Goal: Transaction & Acquisition: Download file/media

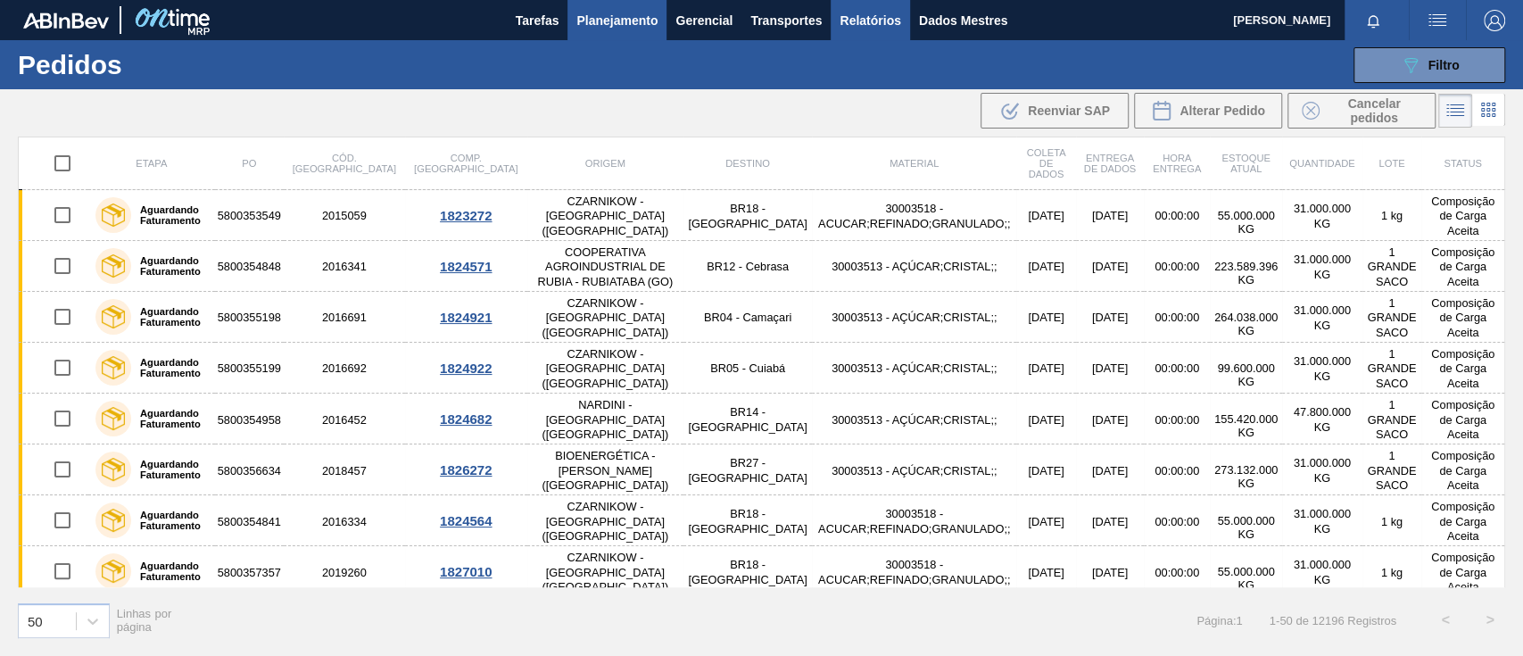
click at [864, 18] on font "Relatórios" at bounding box center [870, 20] width 61 height 14
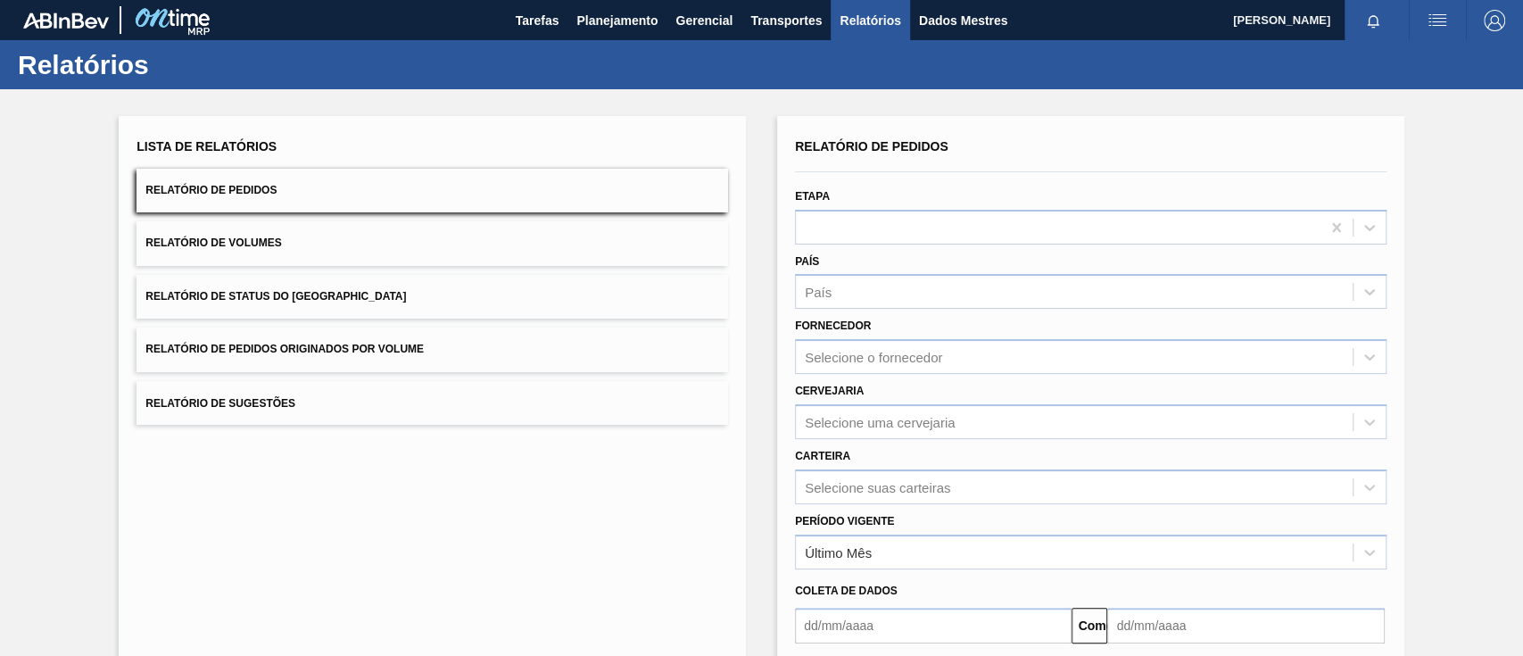
click at [311, 344] on font "Relatório de Pedidos Originados por Volume" at bounding box center [284, 350] width 278 height 12
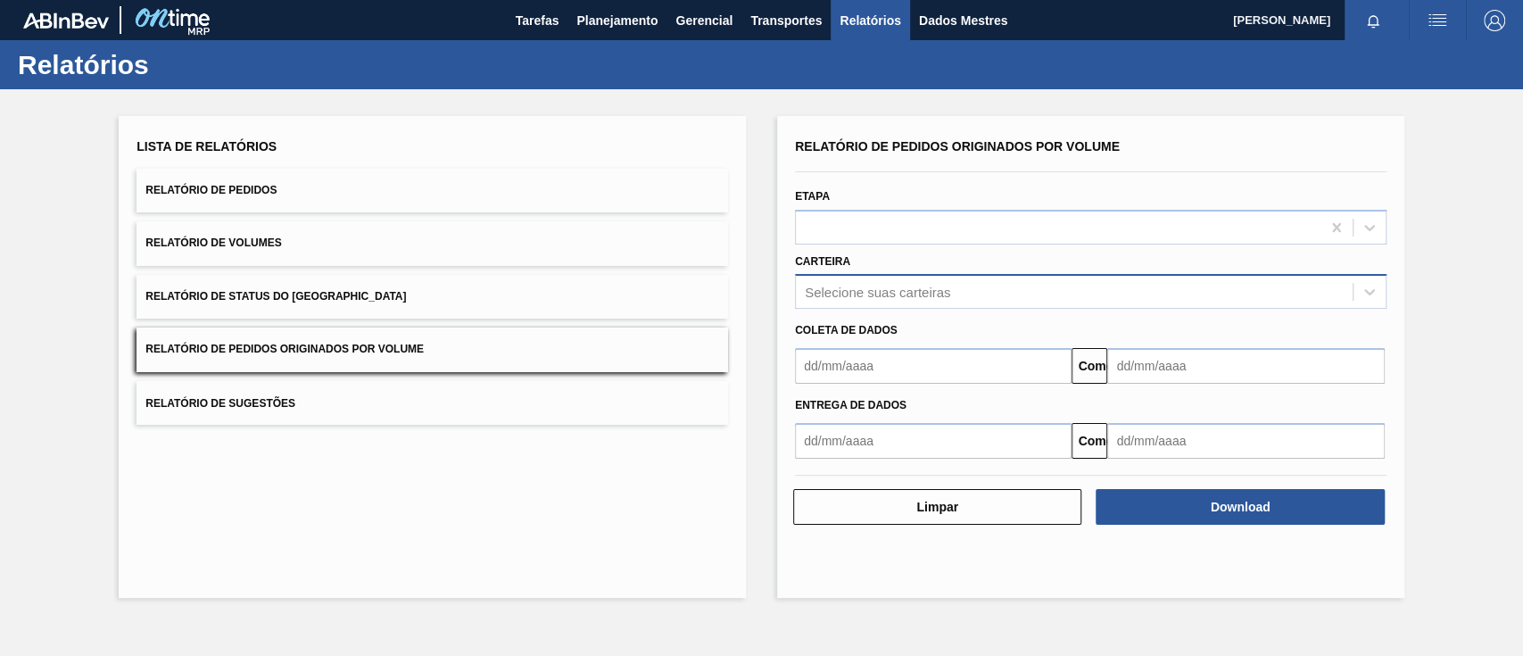
click at [845, 282] on div "Selecione suas carteiras" at bounding box center [1074, 292] width 557 height 26
type input "açu"
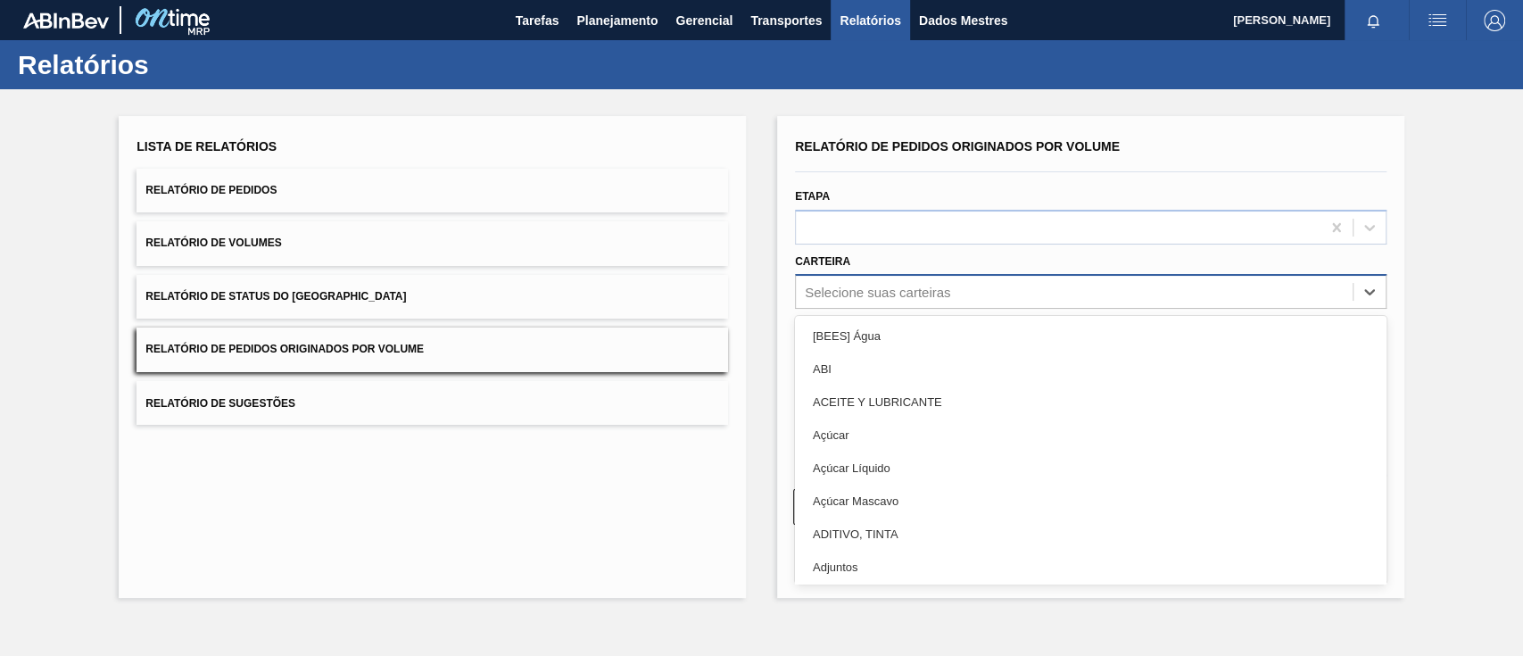
click at [919, 296] on font "Selecione suas carteiras" at bounding box center [877, 292] width 145 height 15
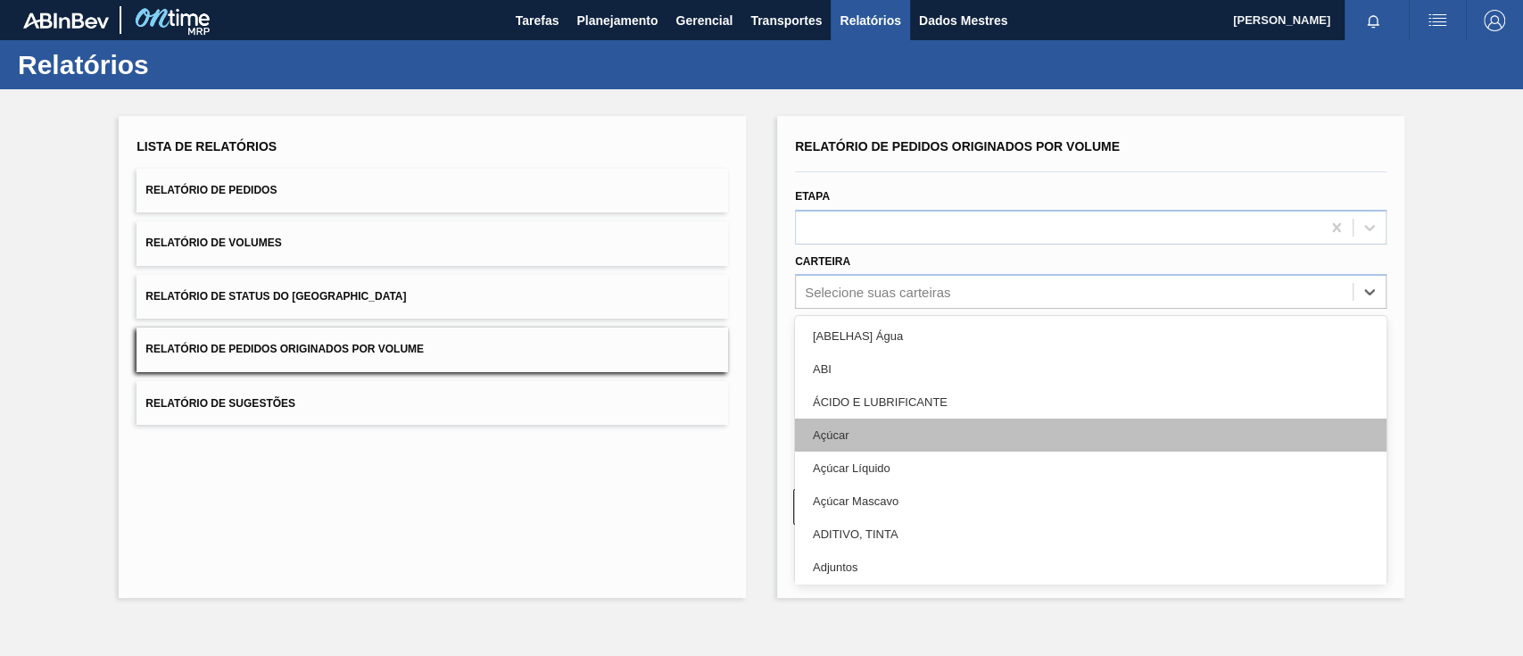
click at [849, 430] on font "Açúcar" at bounding box center [831, 434] width 36 height 13
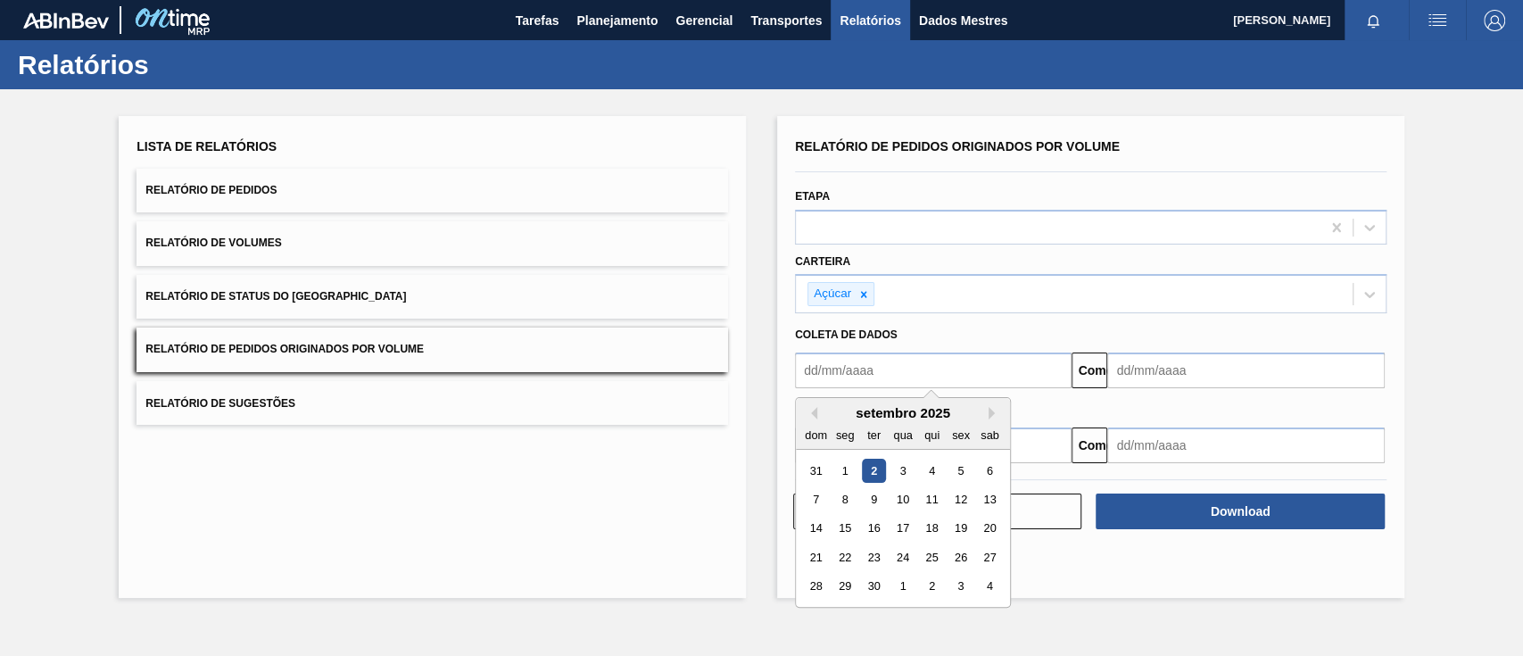
click at [841, 367] on input "text" at bounding box center [933, 370] width 277 height 36
click at [810, 408] on button "[PERSON_NAME]" at bounding box center [811, 413] width 12 height 12
click at [956, 467] on div "1" at bounding box center [960, 471] width 24 height 24
type input "[DATE]"
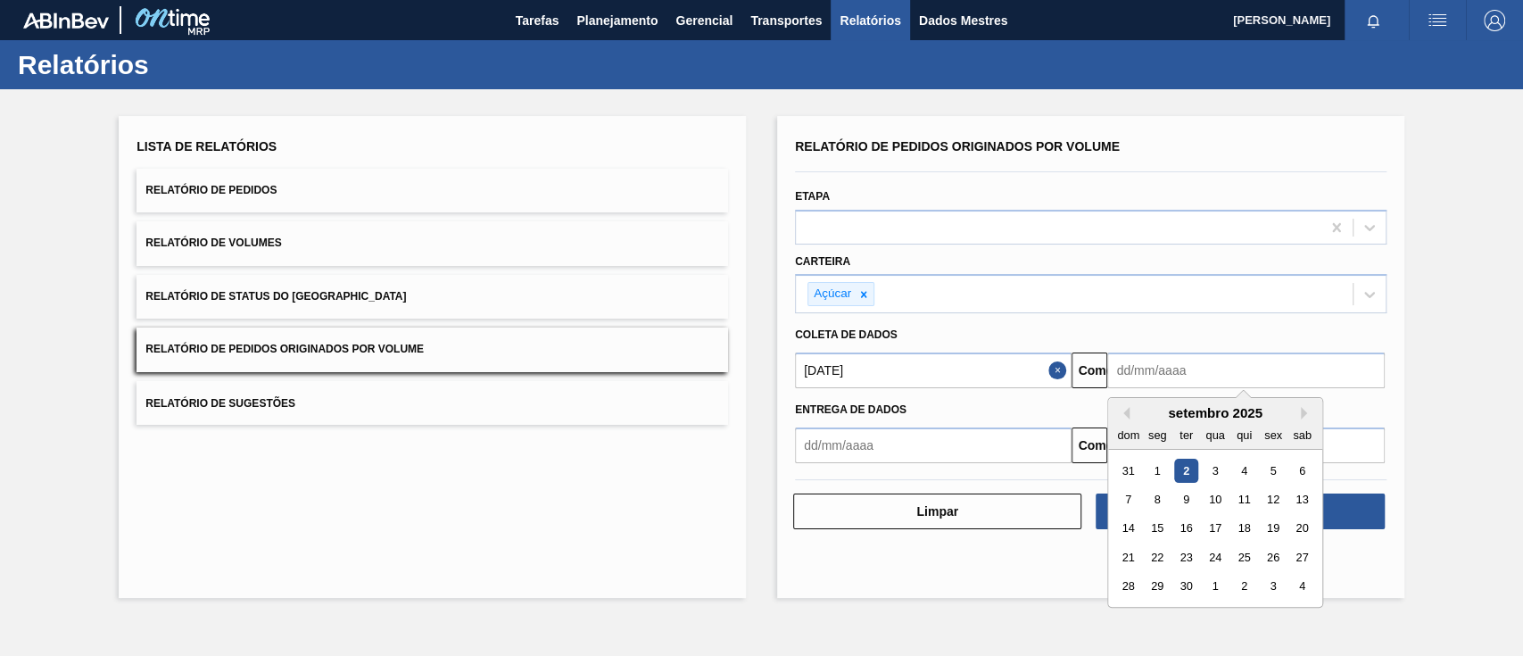
click at [1155, 377] on input "text" at bounding box center [1245, 370] width 277 height 36
click at [1299, 469] on font "6" at bounding box center [1302, 470] width 6 height 13
type input "[DATE]"
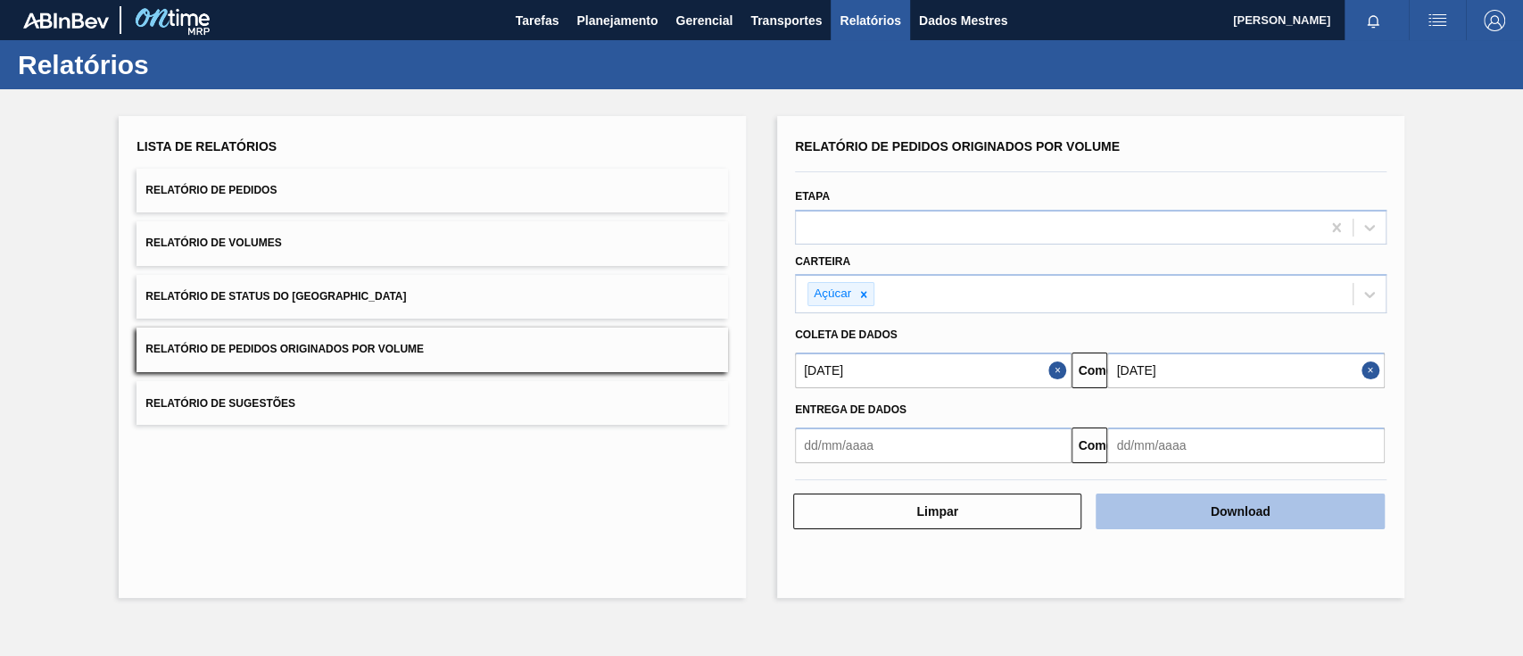
click at [1285, 503] on button "Download" at bounding box center [1240, 511] width 288 height 36
